Goal: Transaction & Acquisition: Purchase product/service

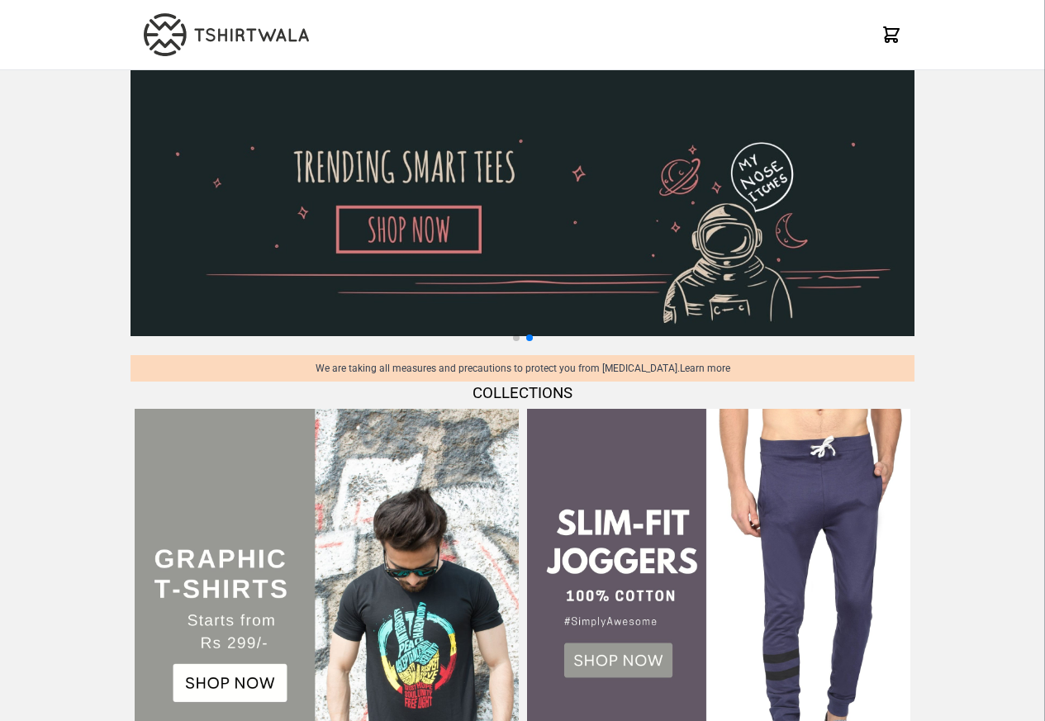
click at [231, 694] on img at bounding box center [326, 600] width 383 height 383
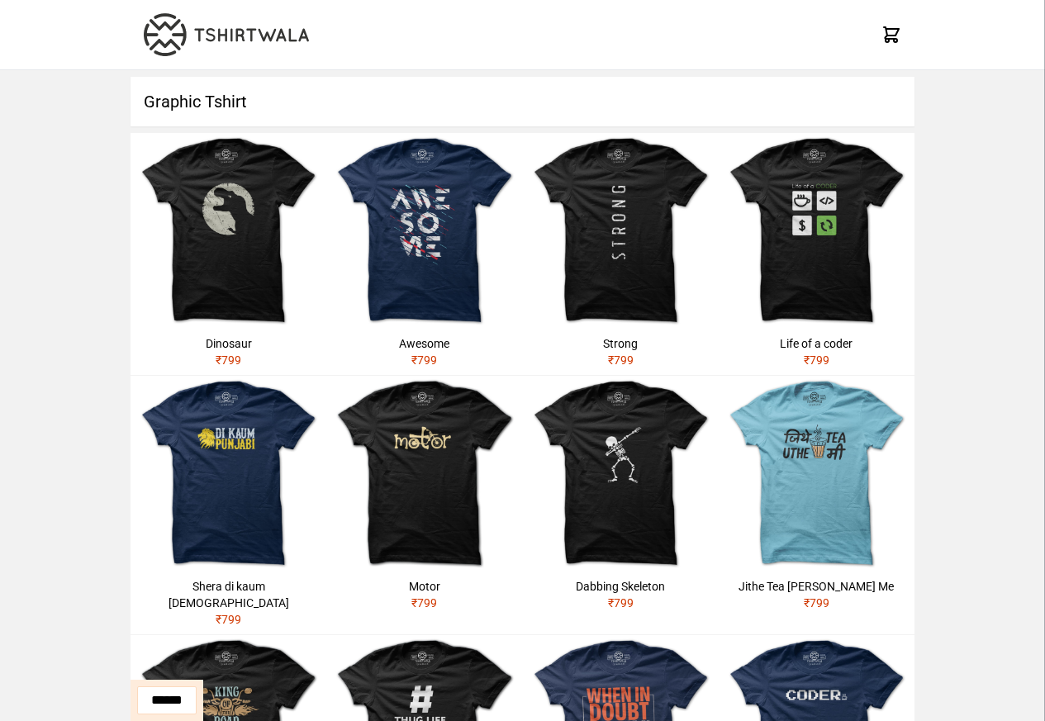
click at [196, 102] on h1 "Graphic Tshirt" at bounding box center [522, 102] width 784 height 50
